Goal: Information Seeking & Learning: Find specific page/section

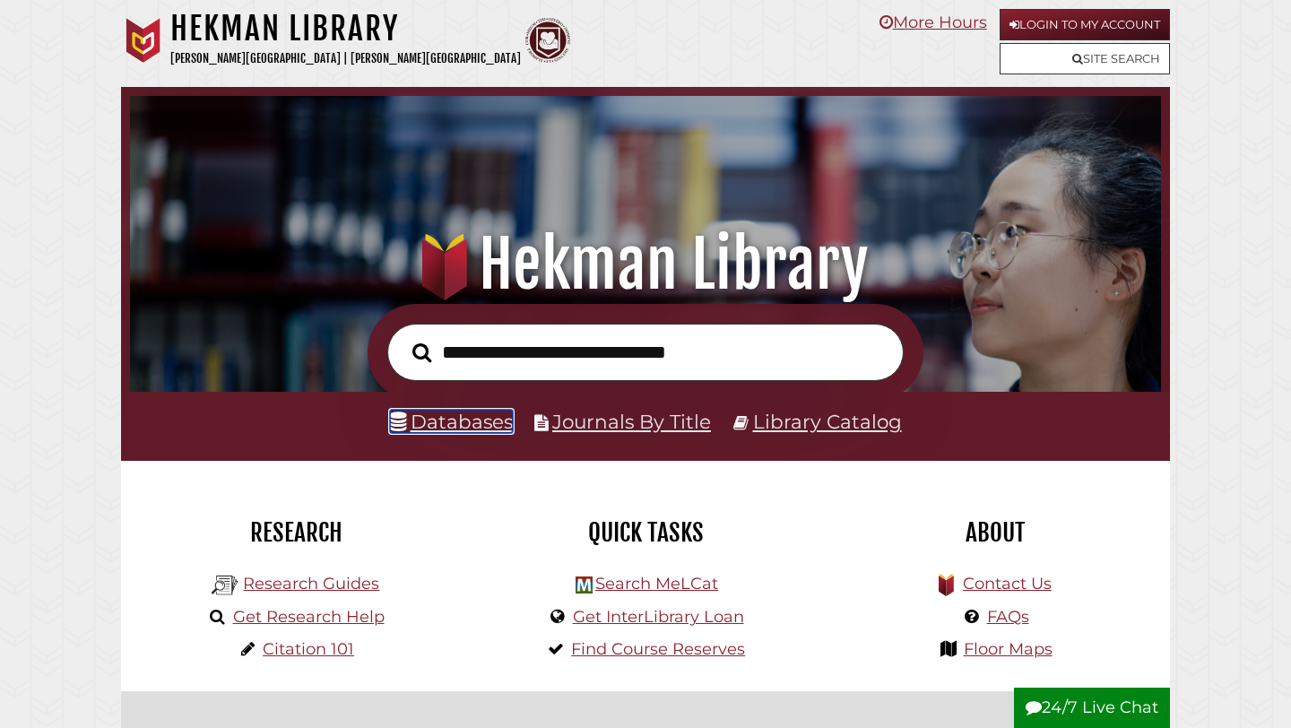
scroll to position [341, 1022]
click at [450, 421] on link "Databases" at bounding box center [451, 421] width 123 height 23
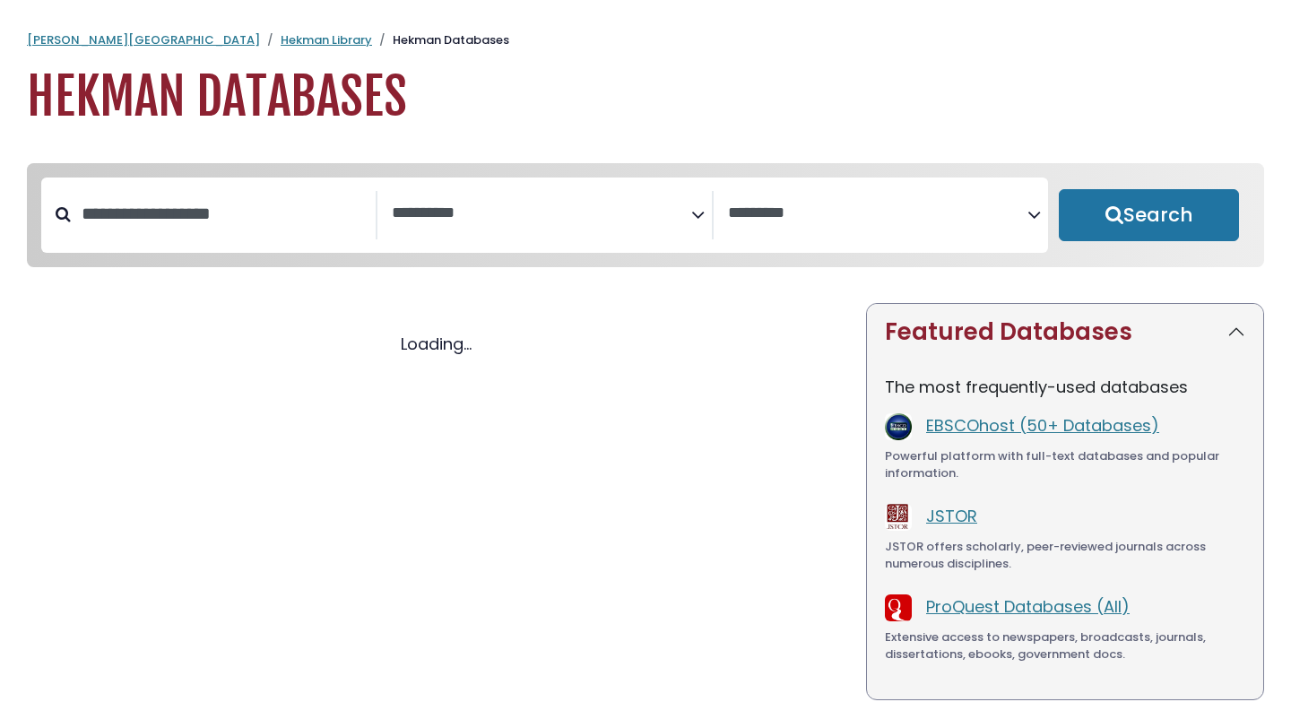
select select "Database Subject Filter"
select select "Database Vendors Filter"
select select "Database Subject Filter"
select select "Database Vendors Filter"
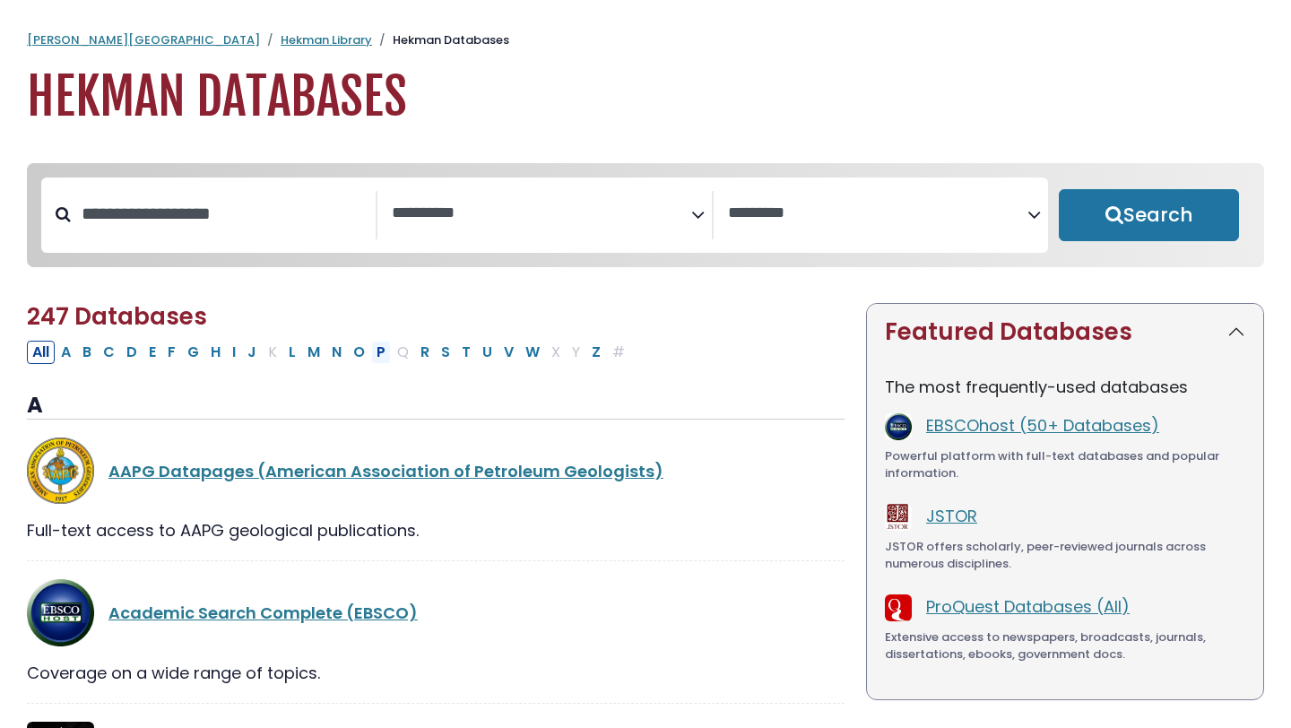
click at [384, 360] on button "P" at bounding box center [381, 352] width 20 height 23
select select "Database Subject Filter"
select select "Database Vendors Filter"
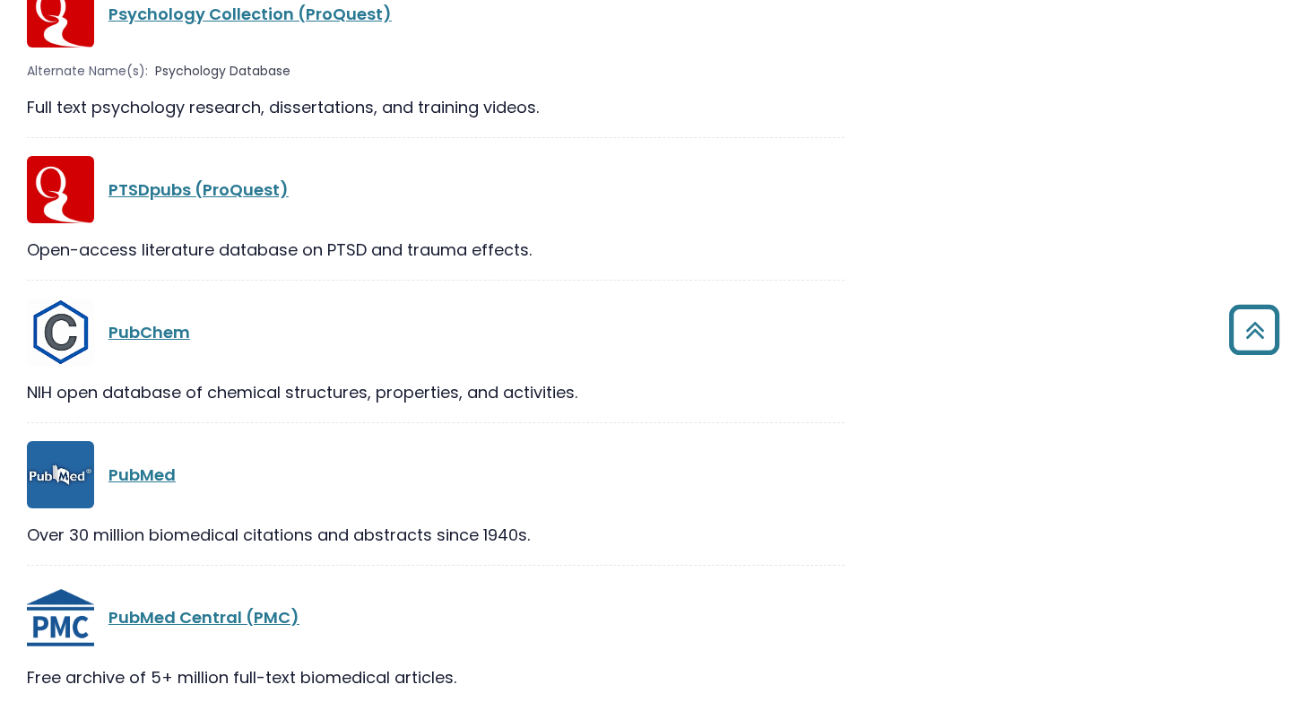
scroll to position [3122, 0]
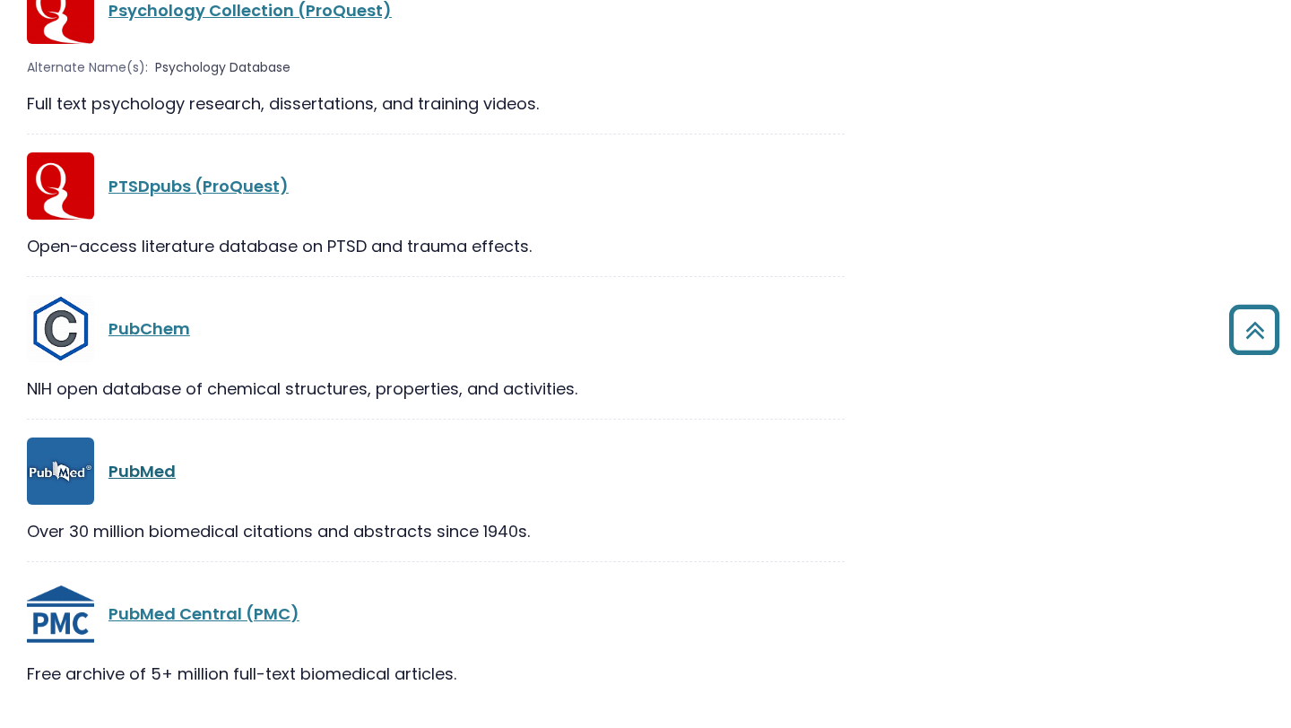
click at [151, 470] on link "PubMed" at bounding box center [141, 471] width 67 height 22
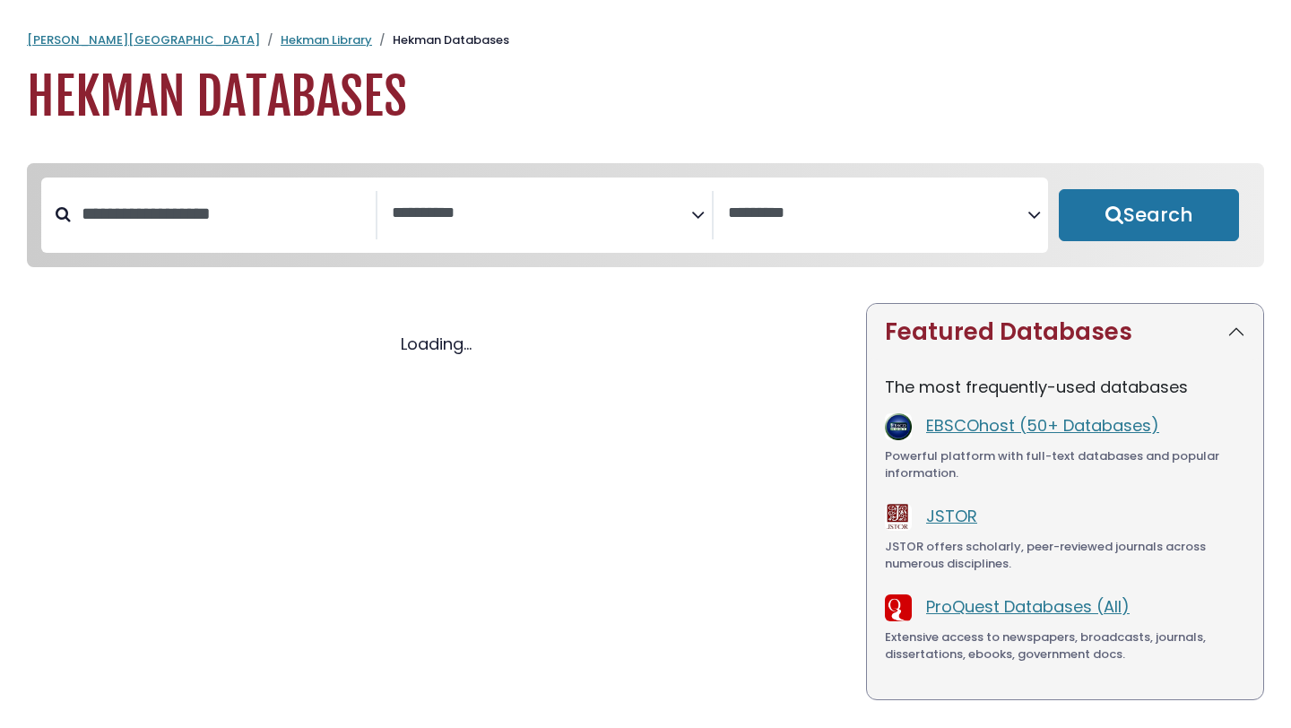
select select "Database Subject Filter"
select select "Database Vendors Filter"
select select "Database Subject Filter"
select select "Database Vendors Filter"
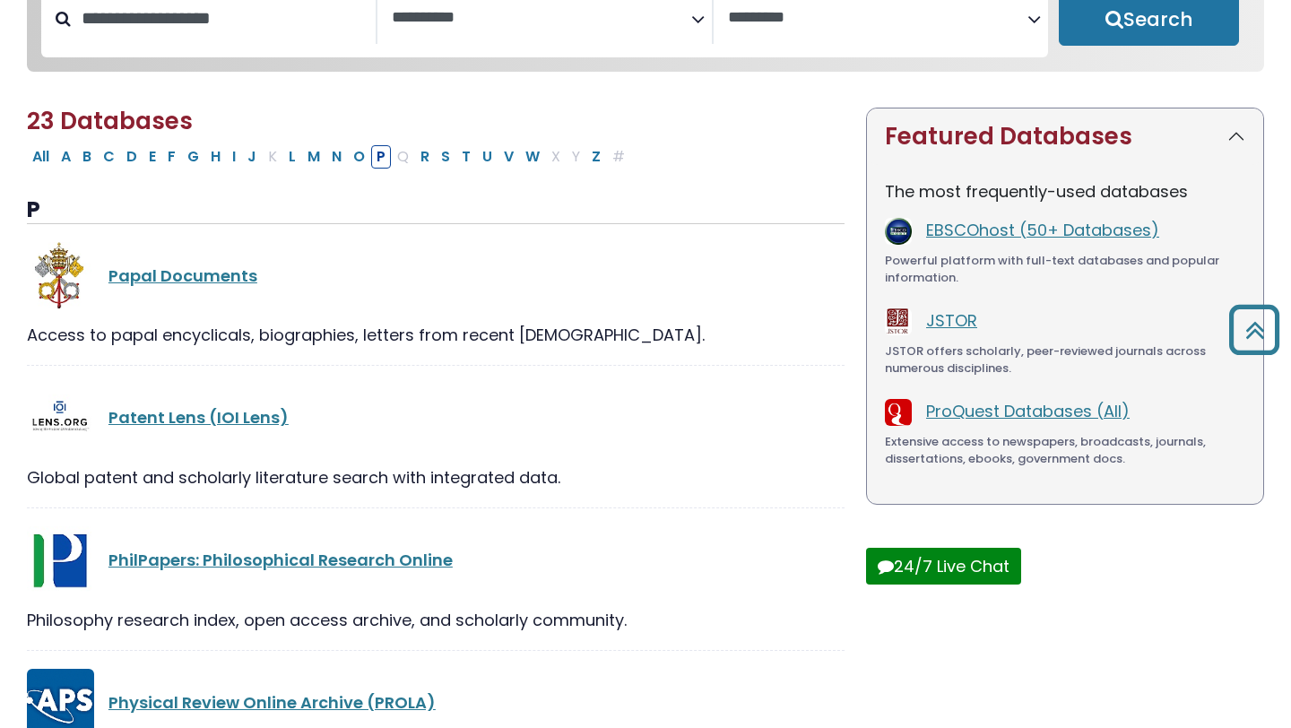
scroll to position [129, 0]
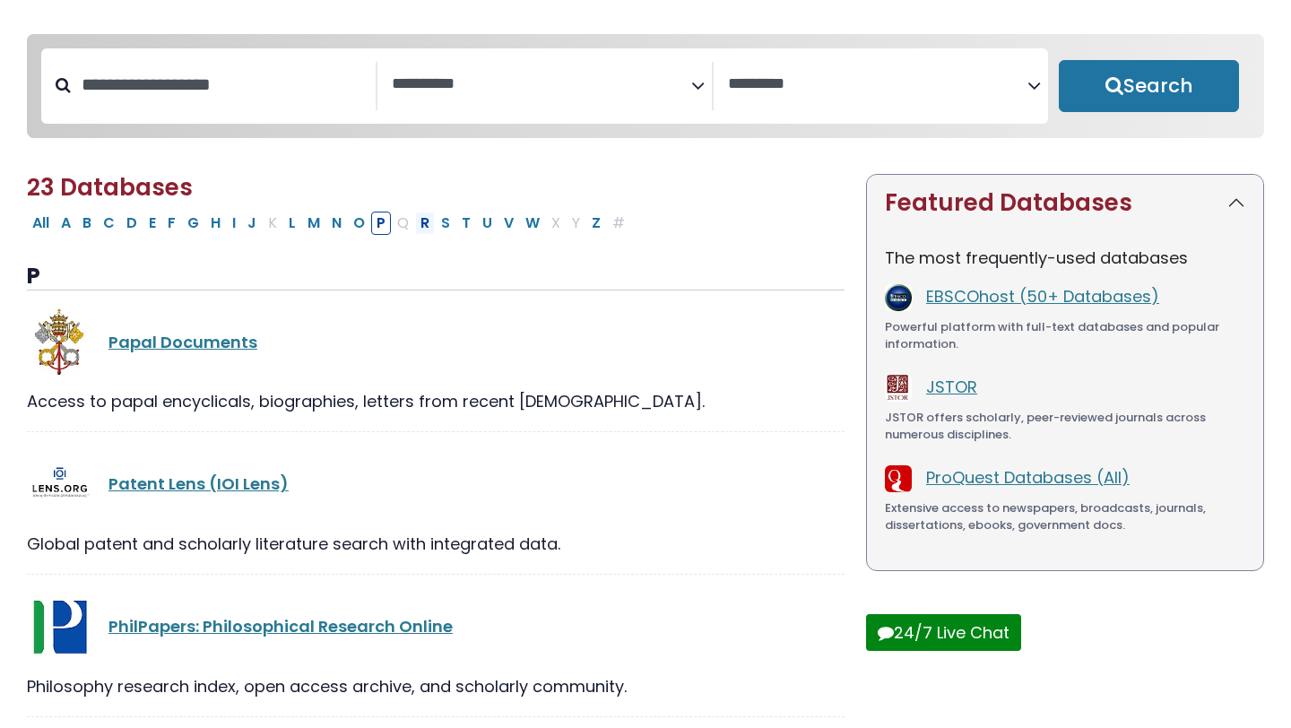
click at [427, 223] on button "R" at bounding box center [425, 223] width 20 height 23
select select "Database Subject Filter"
select select "Database Vendors Filter"
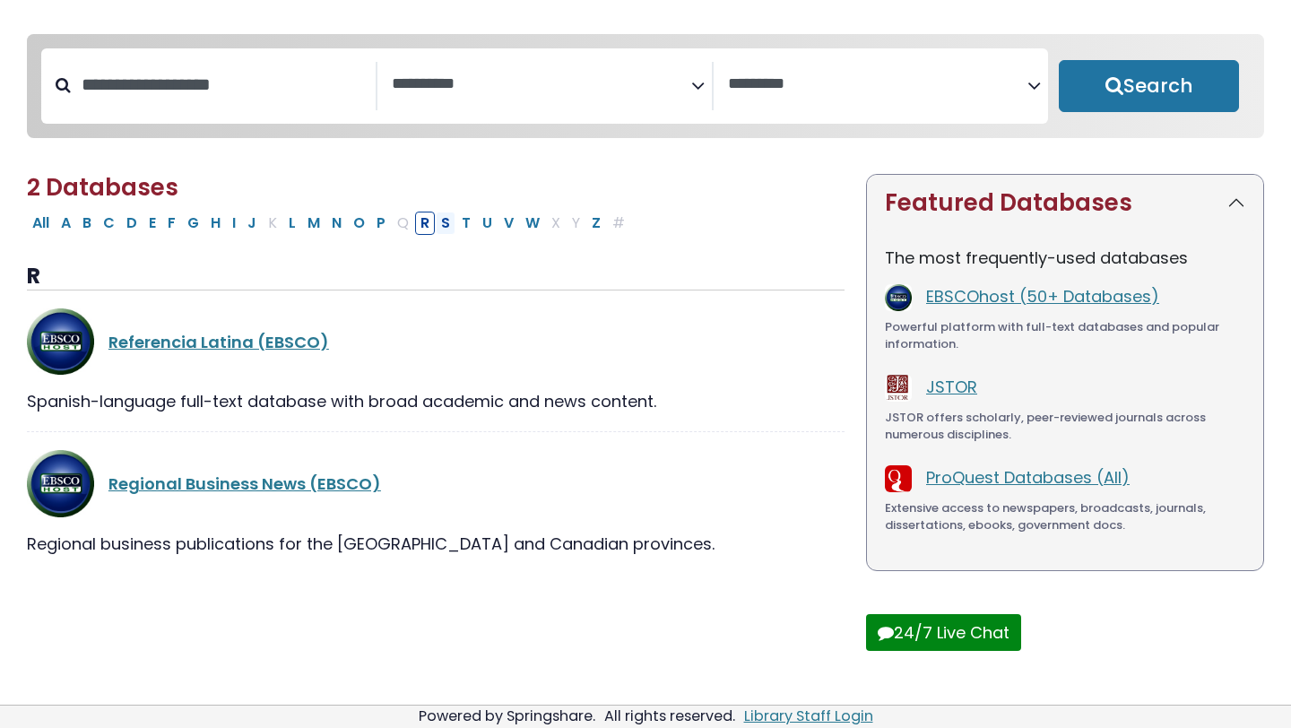
click at [446, 219] on button "S" at bounding box center [446, 223] width 20 height 23
select select "Database Subject Filter"
select select "Database Vendors Filter"
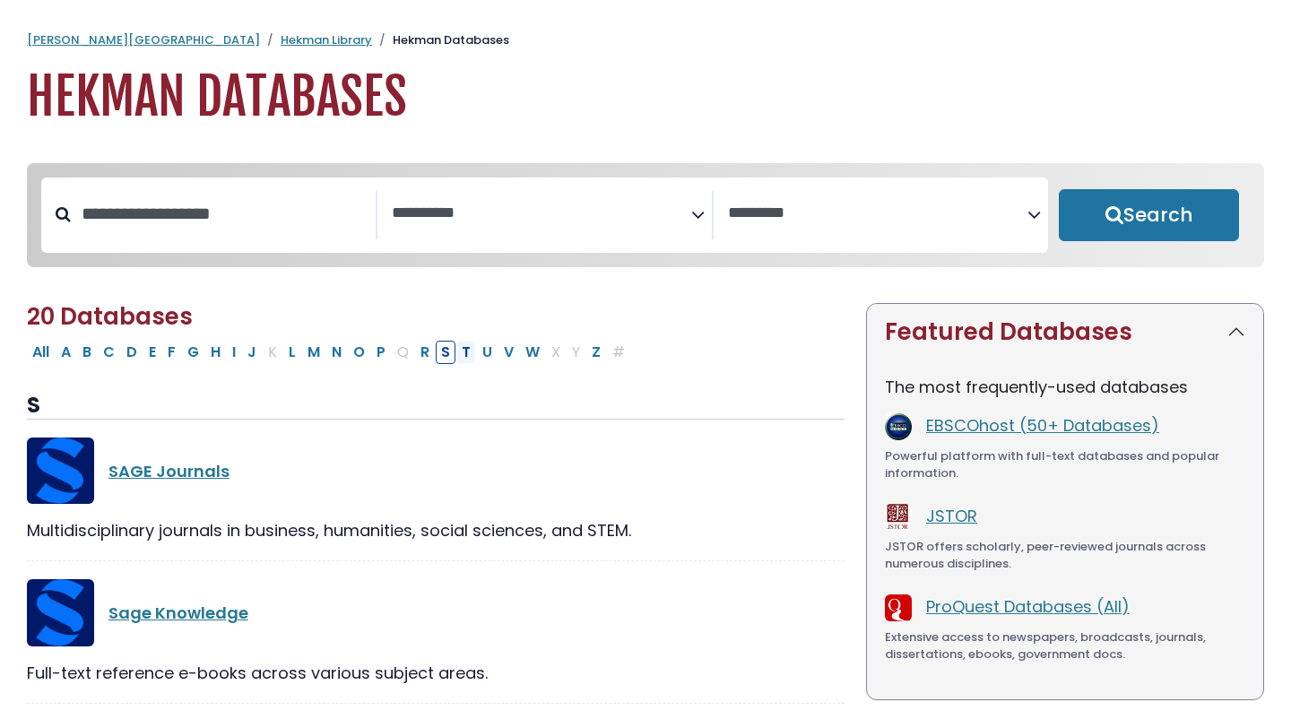
click at [462, 358] on button "T" at bounding box center [466, 352] width 20 height 23
select select "Database Subject Filter"
select select "Database Vendors Filter"
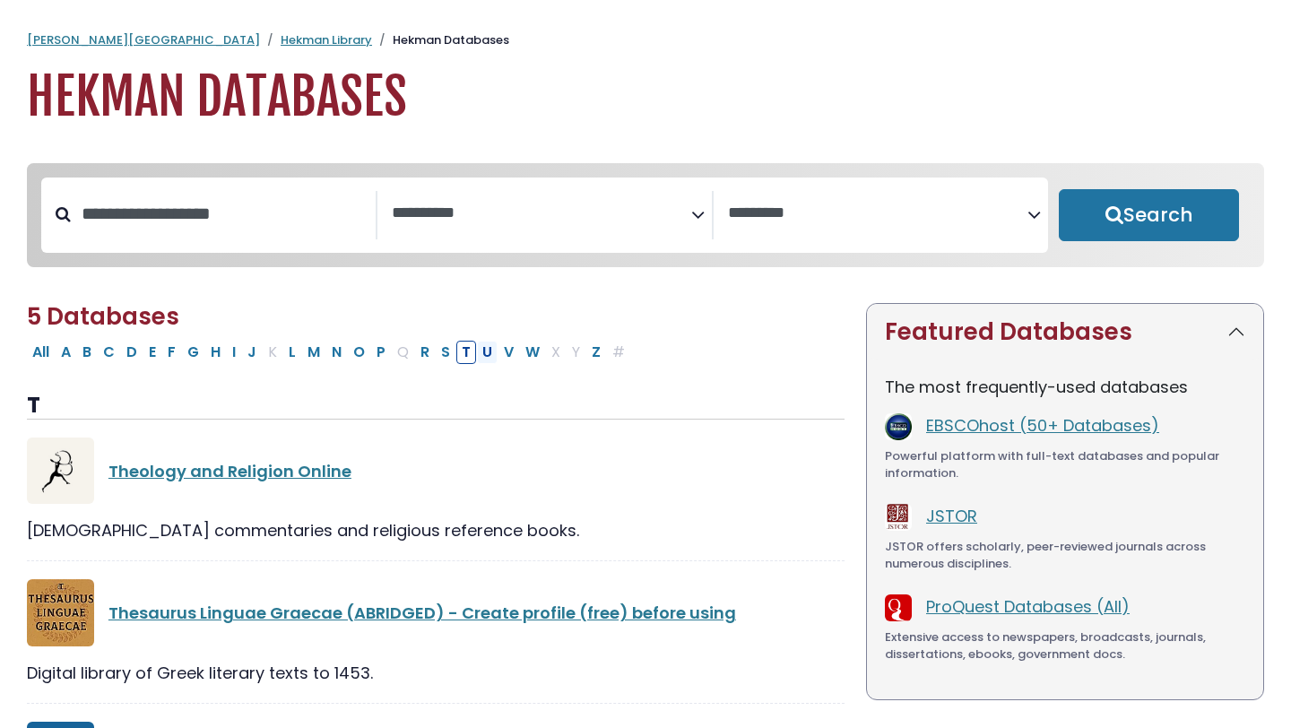
click at [483, 356] on button "U" at bounding box center [487, 352] width 21 height 23
select select "Database Subject Filter"
select select "Database Vendors Filter"
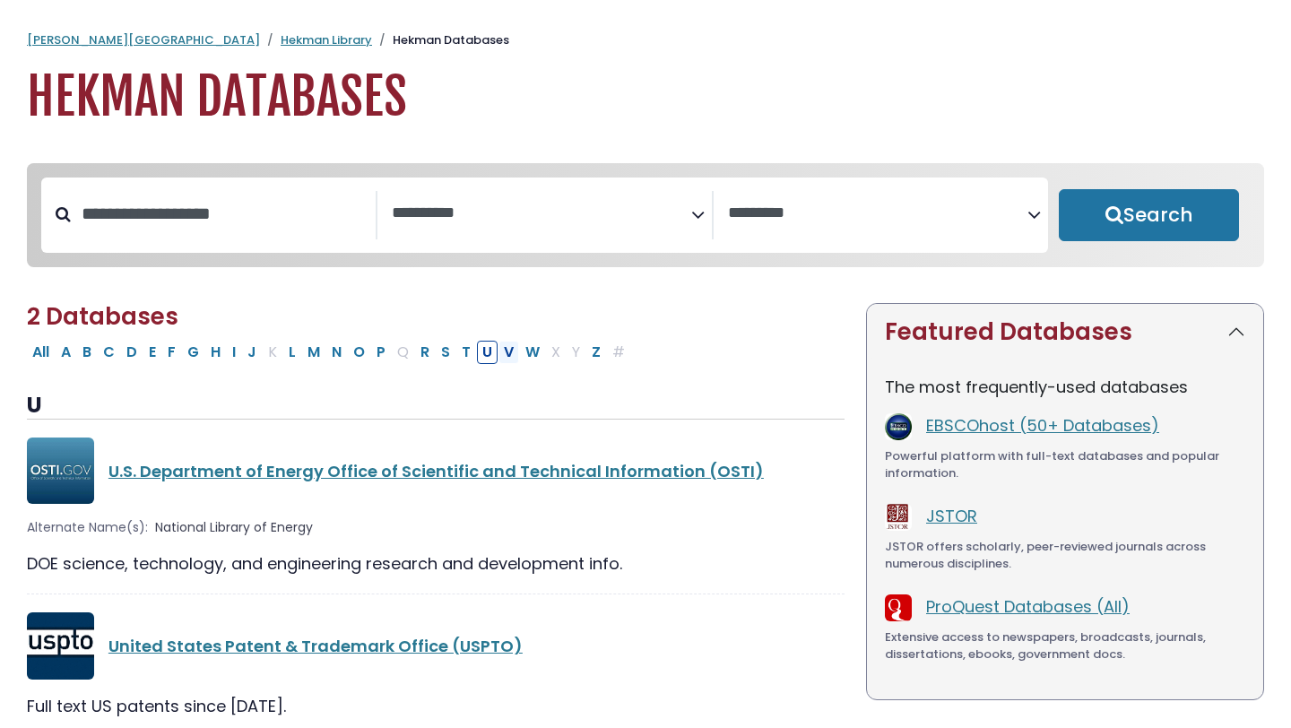
click at [501, 351] on button "V" at bounding box center [508, 352] width 21 height 23
select select "Database Subject Filter"
select select "Database Vendors Filter"
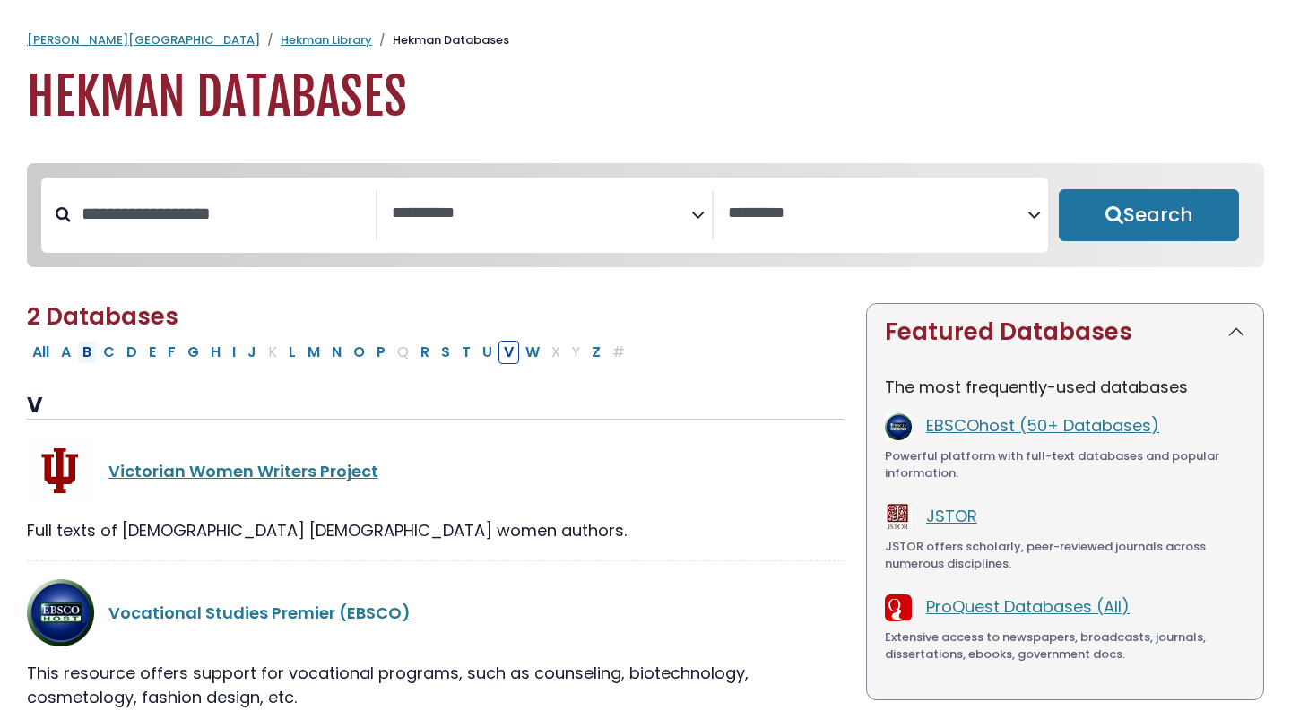
click at [93, 358] on button "B" at bounding box center [87, 352] width 20 height 23
select select "Database Subject Filter"
select select "Database Vendors Filter"
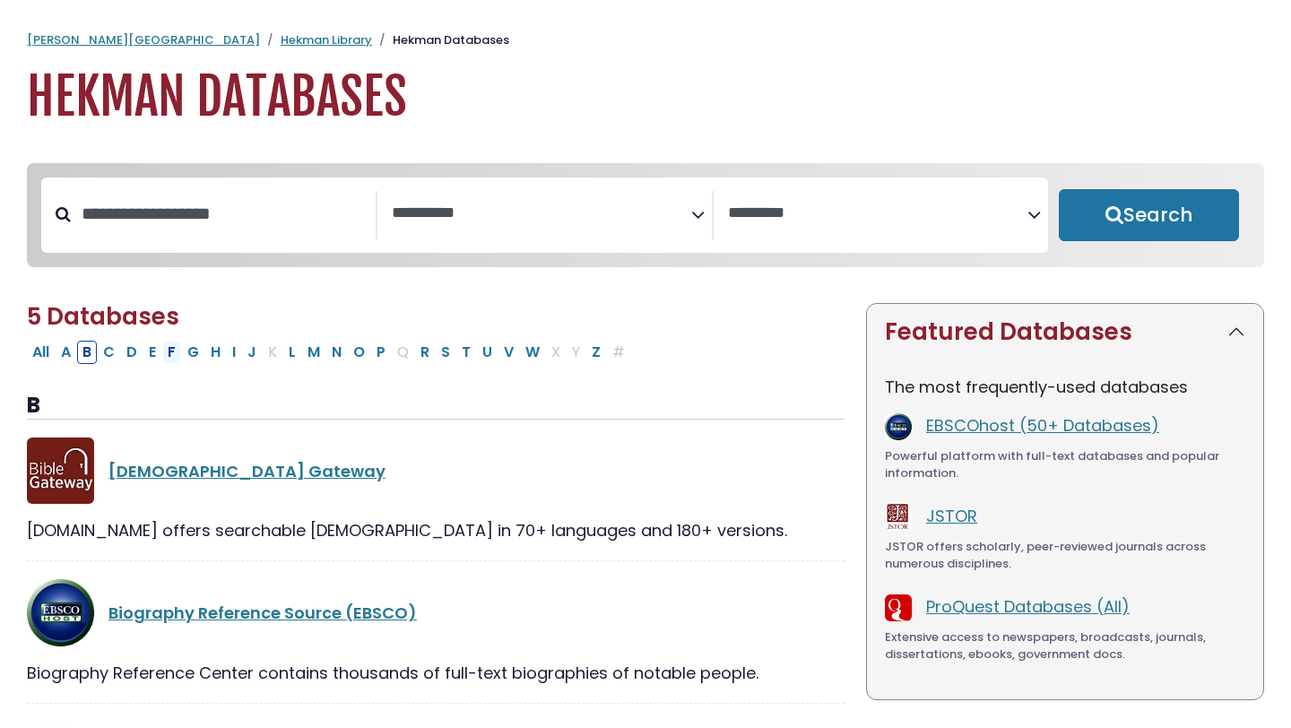
click at [174, 356] on button "F" at bounding box center [171, 352] width 19 height 23
select select "Database Subject Filter"
select select "Database Vendors Filter"
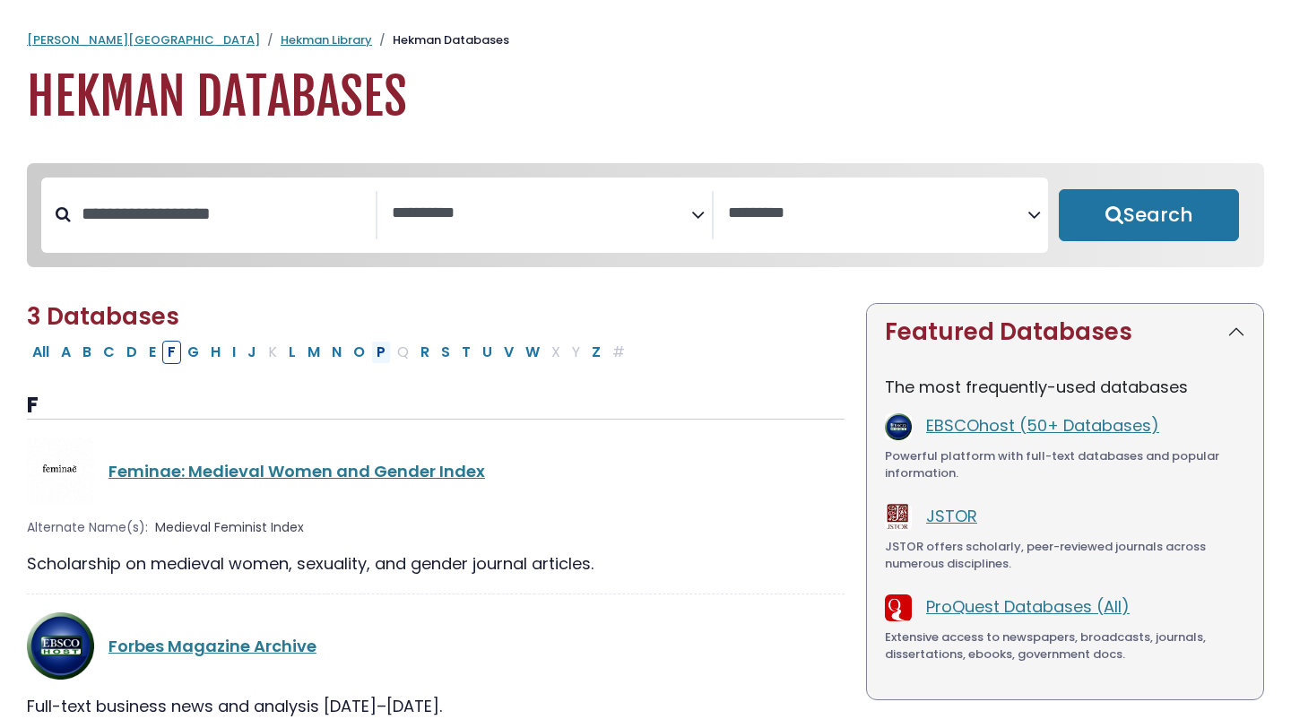
click at [381, 355] on button "P" at bounding box center [381, 352] width 20 height 23
select select "Database Subject Filter"
select select "Database Vendors Filter"
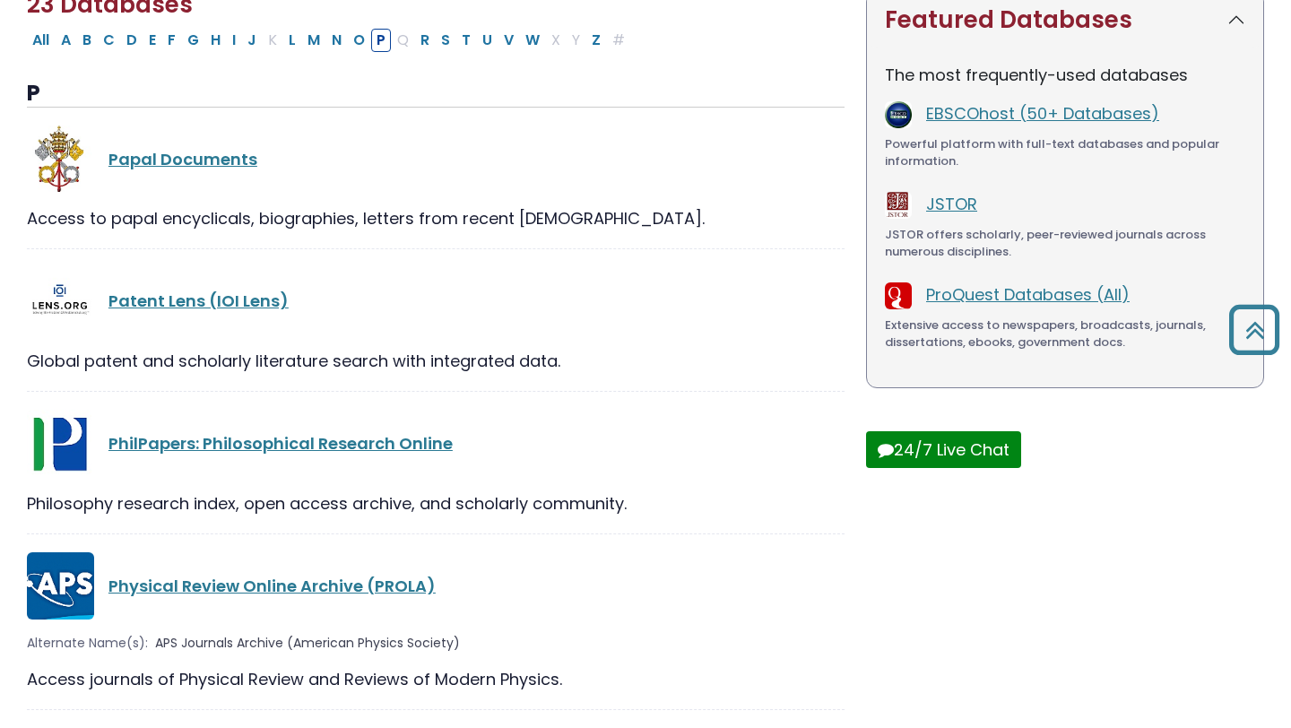
scroll to position [279, 0]
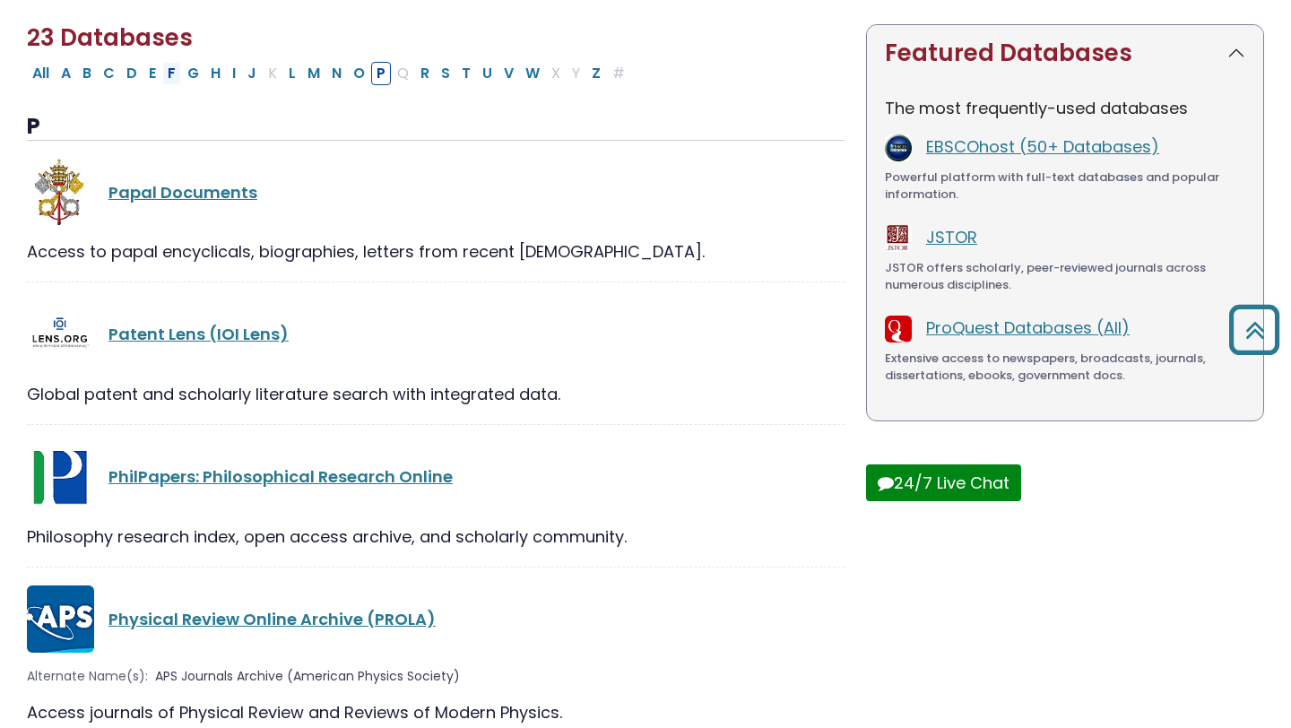
click at [168, 82] on button "F" at bounding box center [171, 73] width 19 height 23
select select "Database Subject Filter"
select select "Database Vendors Filter"
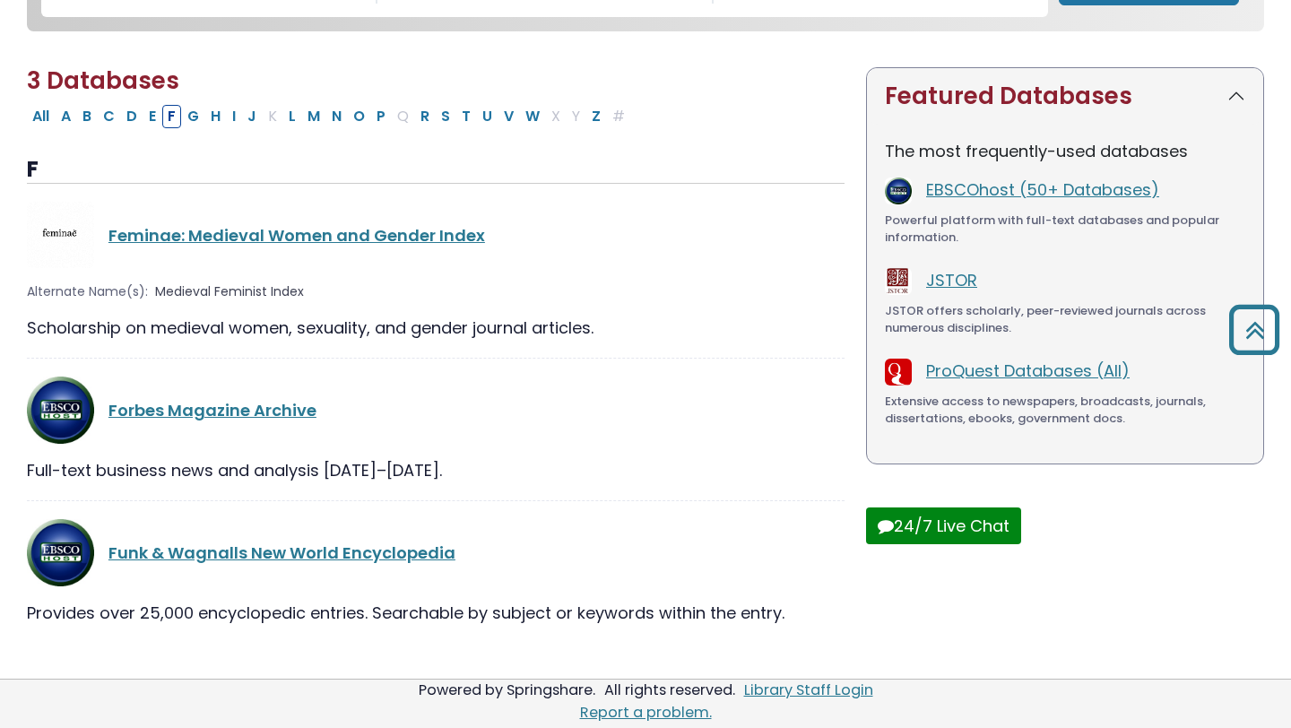
scroll to position [240, 0]
click at [147, 115] on button "E" at bounding box center [152, 116] width 18 height 23
select select "Database Subject Filter"
select select "Database Vendors Filter"
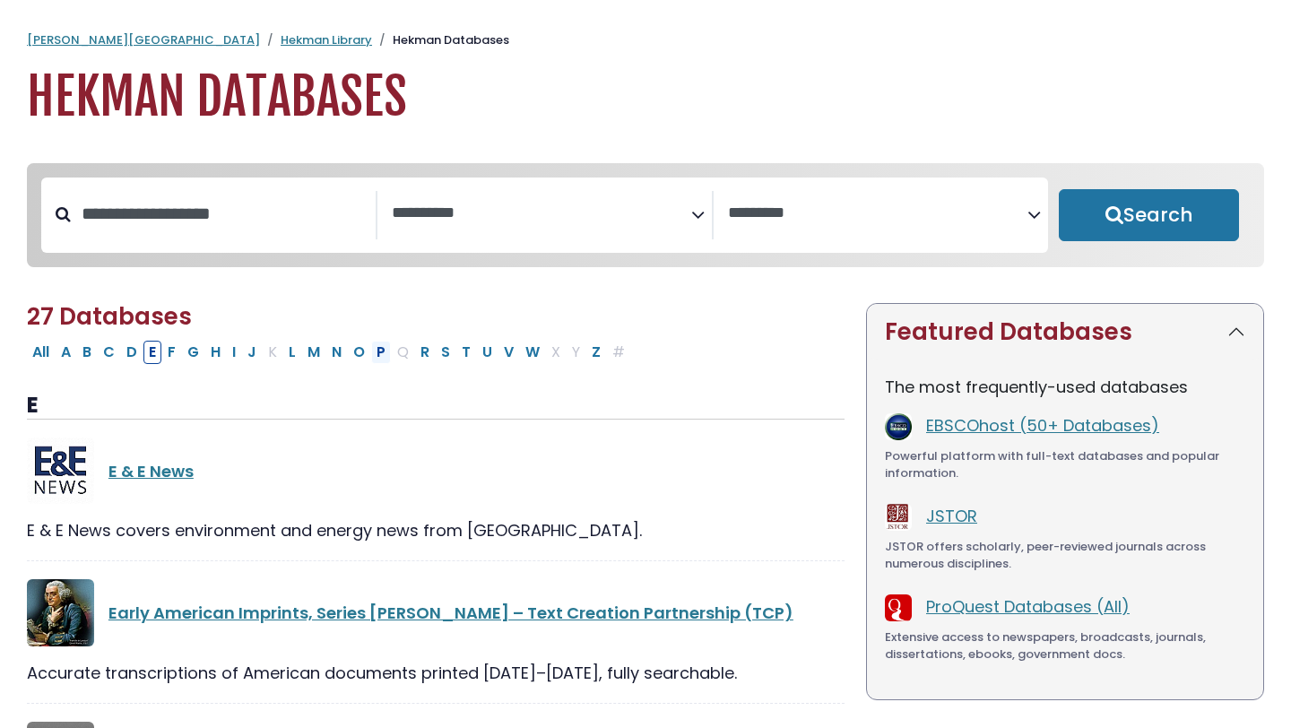
click at [377, 353] on button "P" at bounding box center [381, 352] width 20 height 23
select select "Database Subject Filter"
select select "Database Vendors Filter"
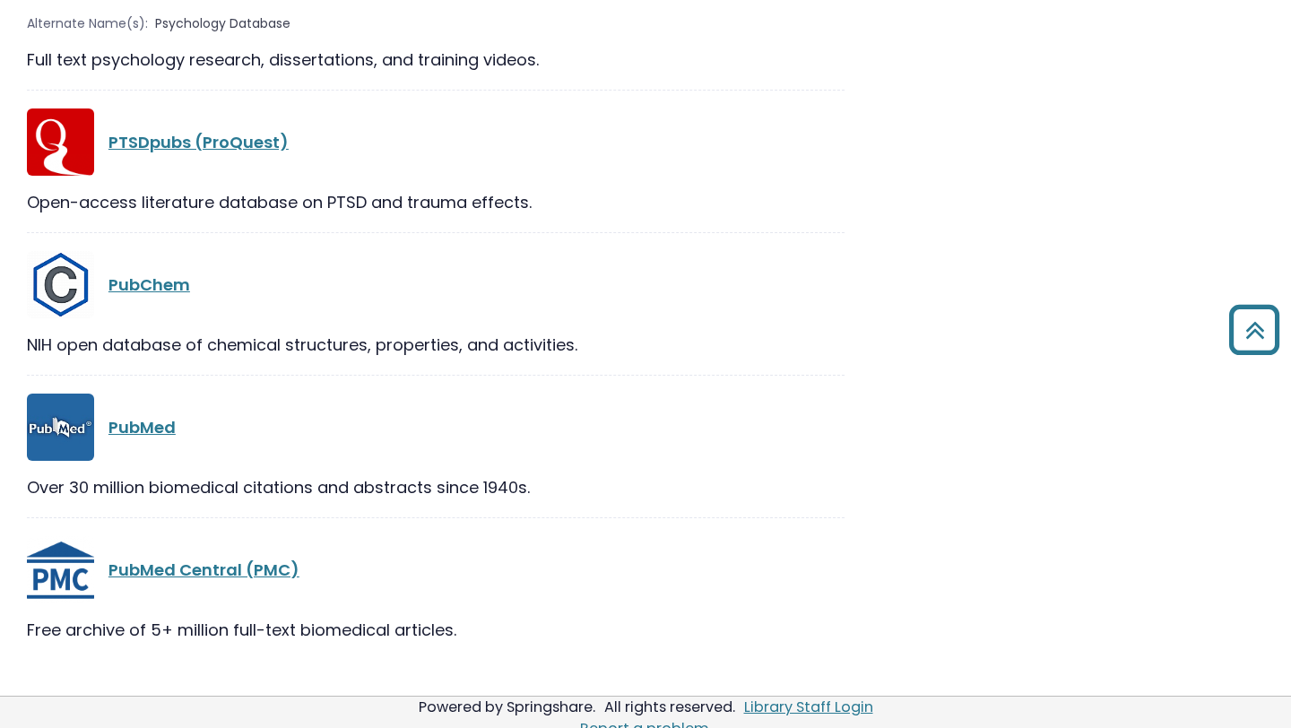
scroll to position [3187, 0]
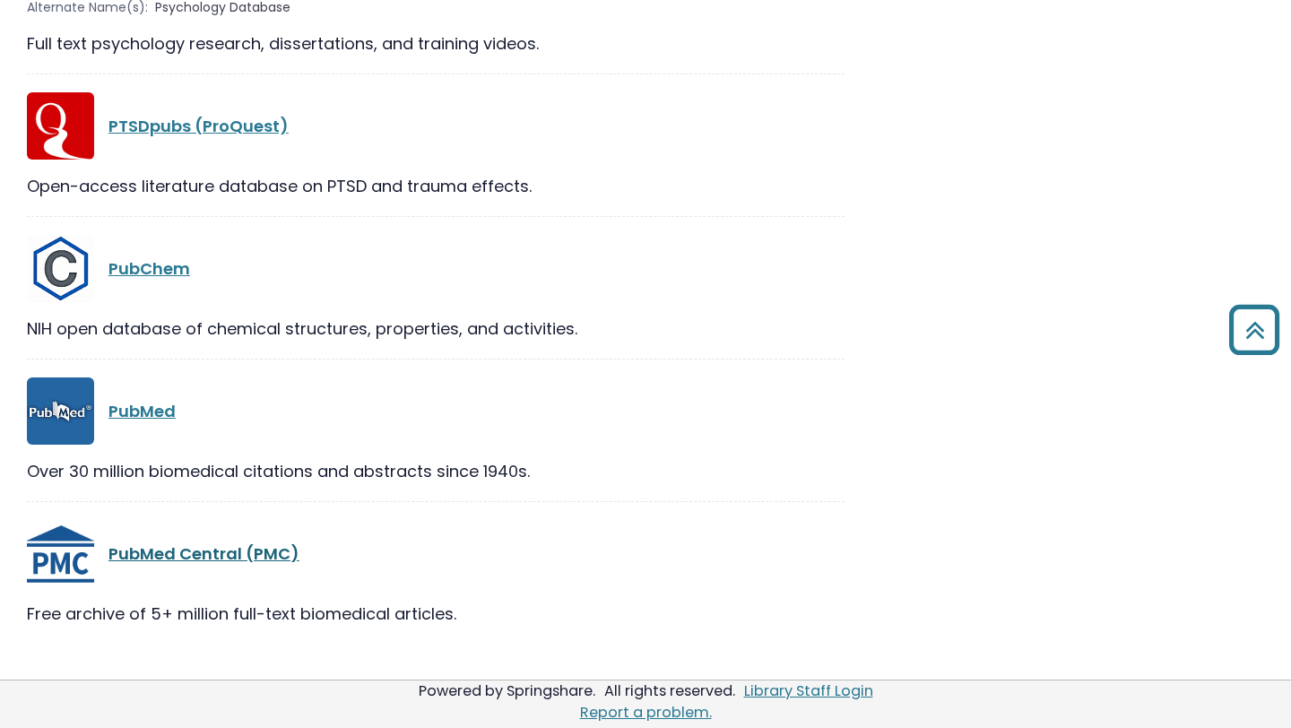
click at [232, 551] on link "PubMed Central (PMC)" at bounding box center [203, 553] width 191 height 22
